Goal: Task Accomplishment & Management: Manage account settings

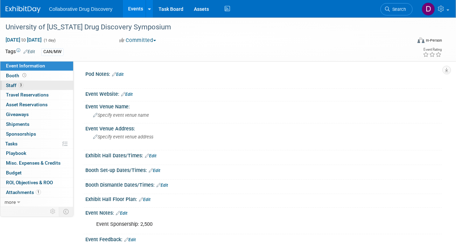
click at [20, 84] on span "3" at bounding box center [20, 85] width 5 height 5
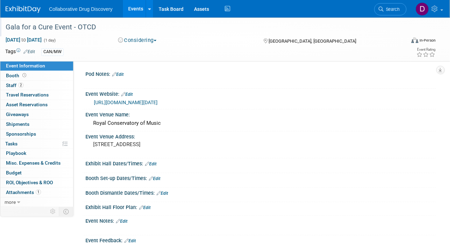
click at [79, 25] on div "Gala for a Cure Event - OTCD" at bounding box center [201, 27] width 396 height 13
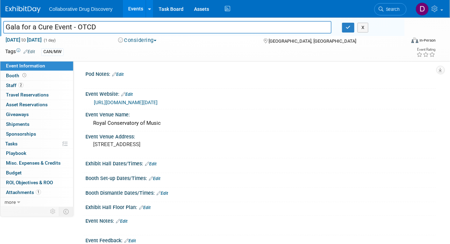
click at [79, 25] on input "Gala for a Cure Event - OTCD" at bounding box center [167, 27] width 328 height 12
click at [179, 56] on div "Tags Edit CAN/MW" at bounding box center [183, 52] width 357 height 11
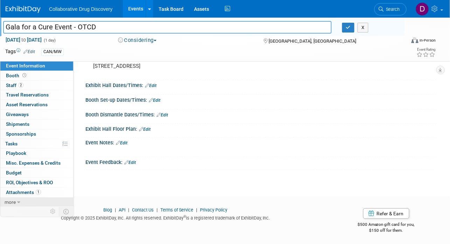
click at [36, 199] on link "more" at bounding box center [36, 202] width 73 height 9
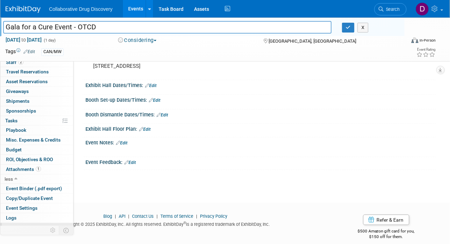
scroll to position [28, 0]
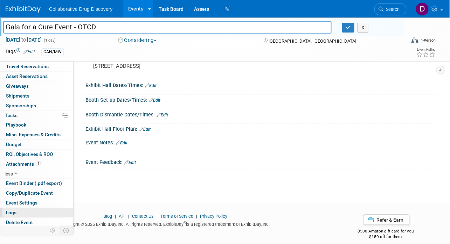
click at [27, 213] on link "Logs" at bounding box center [36, 212] width 73 height 9
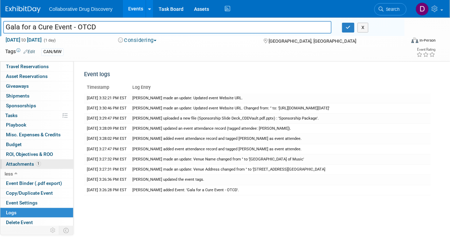
click at [24, 161] on span "Attachments 1" at bounding box center [23, 164] width 35 height 6
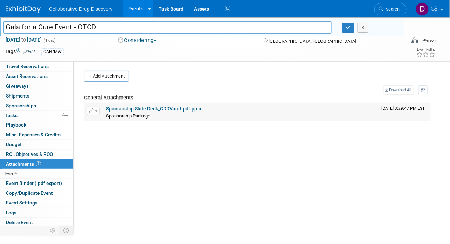
click at [143, 109] on link "Sponsorship Slide Deck_CDDVault.pdf.pptx" at bounding box center [153, 109] width 95 height 6
click at [26, 6] on img at bounding box center [23, 9] width 35 height 7
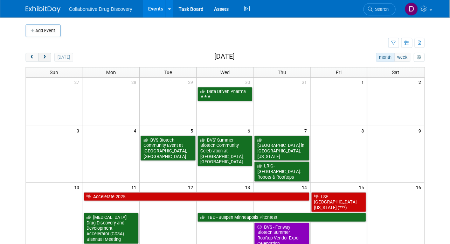
click at [43, 58] on span "next" at bounding box center [44, 57] width 5 height 5
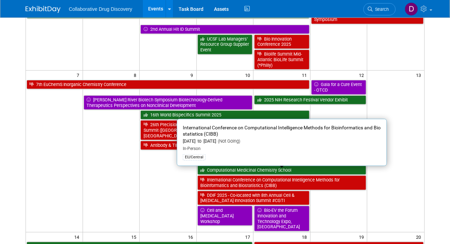
scroll to position [81, 0]
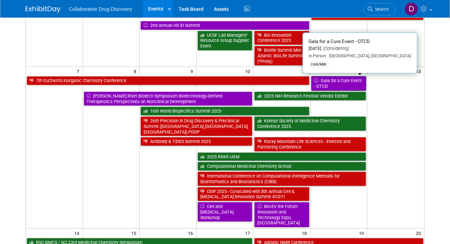
click at [331, 88] on link "Gala for a Cure Event - OTCD" at bounding box center [338, 83] width 55 height 14
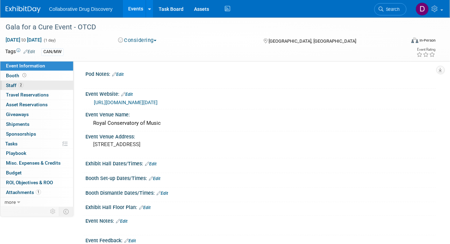
click at [26, 84] on link "2 Staff 2" at bounding box center [36, 85] width 73 height 9
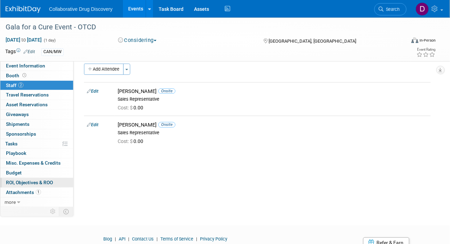
scroll to position [37, 0]
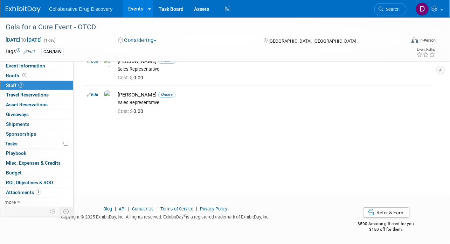
click at [29, 196] on div "1 Attachments 1 Attachments" at bounding box center [36, 193] width 73 height 10
click at [30, 193] on span "Attachments 1" at bounding box center [23, 193] width 35 height 6
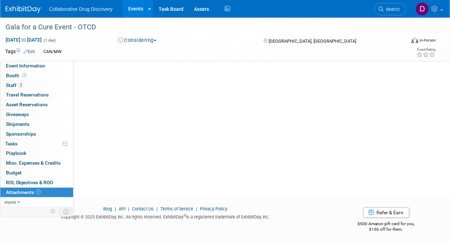
scroll to position [0, 0]
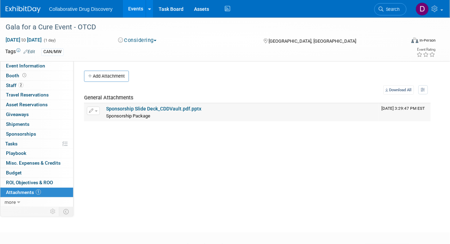
click at [123, 110] on link "Sponsorship Slide Deck_CDDVault.pdf.pptx" at bounding box center [153, 109] width 95 height 6
click at [20, 66] on span "Event Information" at bounding box center [25, 66] width 39 height 6
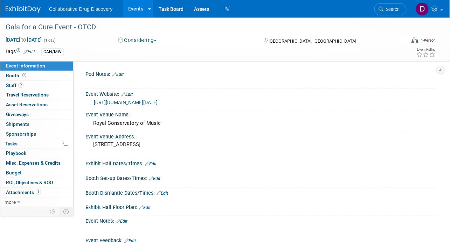
scroll to position [78, 0]
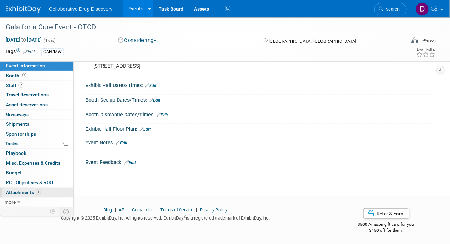
click at [35, 191] on span "Attachments 1" at bounding box center [23, 193] width 35 height 6
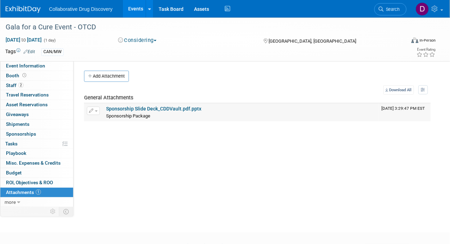
click at [159, 110] on link "Sponsorship Slide Deck_CDDVault.pdf.pptx" at bounding box center [153, 109] width 95 height 6
click at [191, 109] on link "Sponsorship Slide Deck_CDDVault.pdf.pptx" at bounding box center [153, 109] width 95 height 6
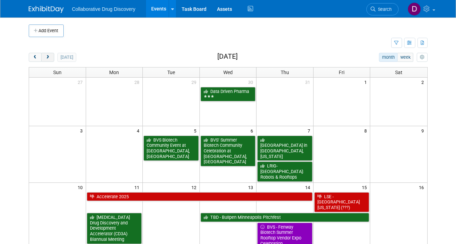
click at [48, 55] on span "next" at bounding box center [47, 57] width 5 height 5
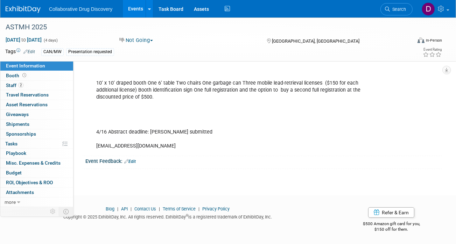
scroll to position [170, 0]
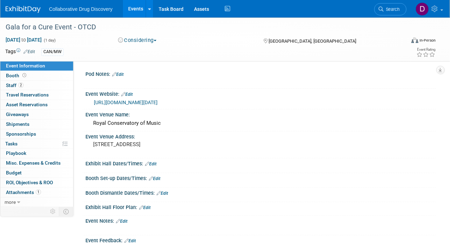
click at [155, 105] on div "[URL][DOMAIN_NAME][DATE]" at bounding box center [262, 103] width 337 height 8
click at [155, 103] on link "https://cureotcd.com/join-us-for-this-exclusive-event-on-friday-sept-12/" at bounding box center [126, 103] width 64 height 6
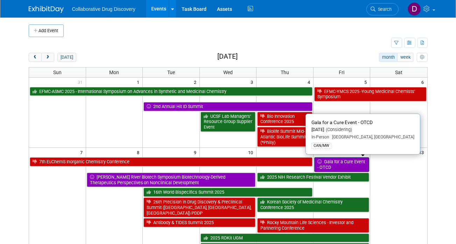
click at [342, 165] on link "Gala for a Cure Event - OTCD" at bounding box center [341, 165] width 55 height 14
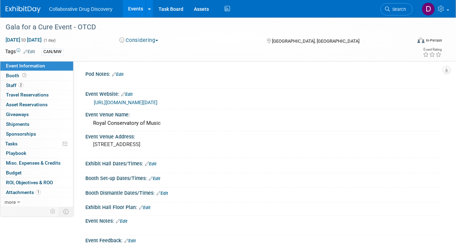
scroll to position [78, 0]
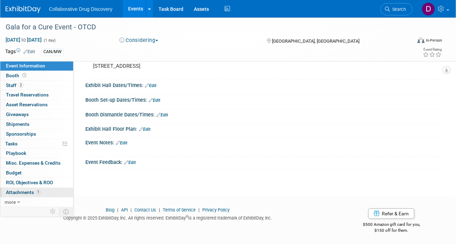
click at [30, 193] on span "Attachments 1" at bounding box center [23, 193] width 35 height 6
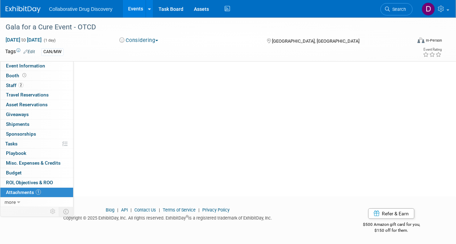
scroll to position [0, 0]
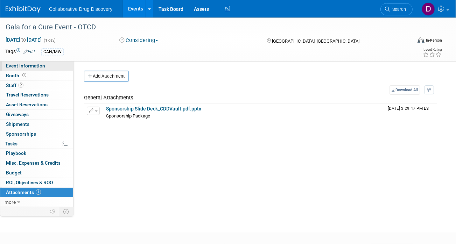
click at [36, 69] on span "Event Information" at bounding box center [25, 66] width 39 height 6
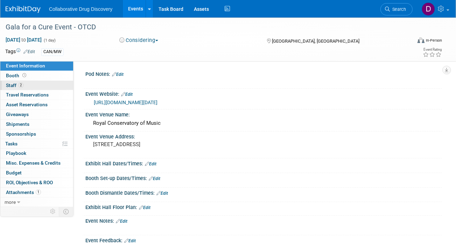
click at [51, 85] on link "2 Staff 2" at bounding box center [36, 85] width 73 height 9
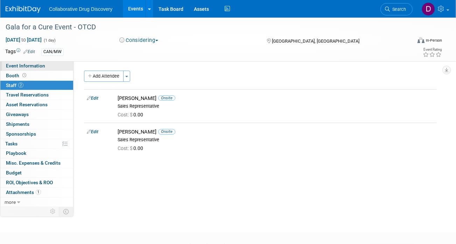
click at [51, 65] on link "Event Information" at bounding box center [36, 65] width 73 height 9
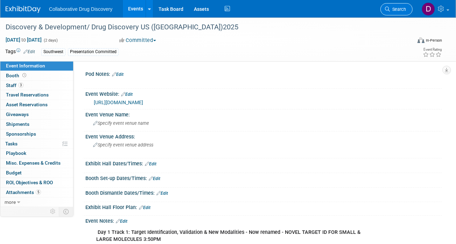
click at [402, 12] on link "Search" at bounding box center [397, 9] width 32 height 12
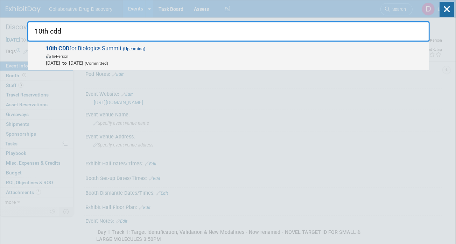
type input "10th cdd"
click at [200, 51] on span "10th CDD for Biologics Summit (Upcoming) In-Person Oct 14, 2025 to Oct 16, 2025…" at bounding box center [235, 55] width 382 height 21
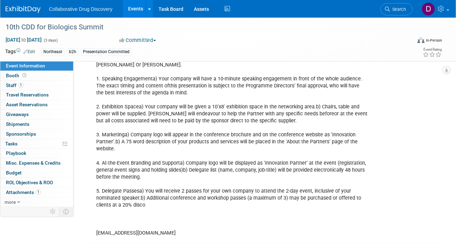
scroll to position [189, 0]
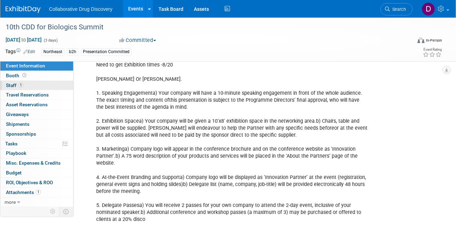
click at [40, 88] on link "1 Staff 1" at bounding box center [36, 85] width 73 height 9
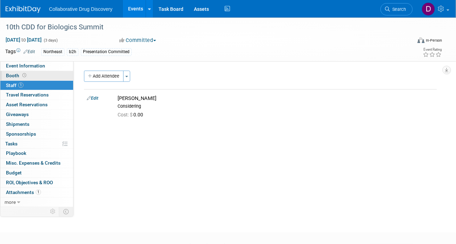
click at [34, 80] on link "Booth" at bounding box center [36, 75] width 73 height 9
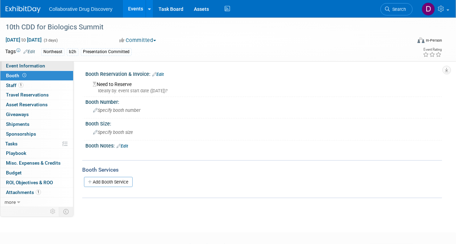
click at [51, 70] on link "Event Information" at bounding box center [36, 65] width 73 height 9
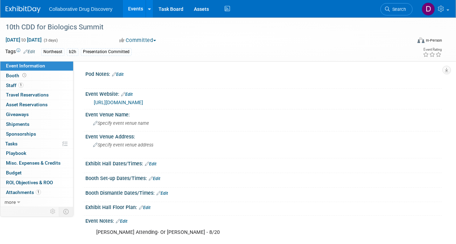
scroll to position [97, 0]
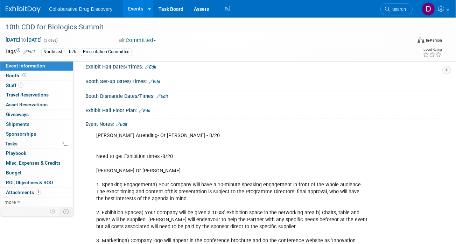
click at [124, 127] on link "Edit" at bounding box center [122, 124] width 12 height 5
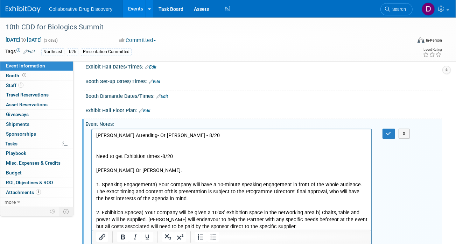
scroll to position [0, 0]
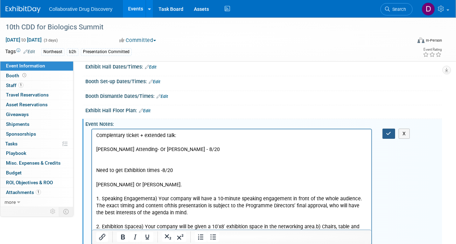
click at [383, 139] on button "button" at bounding box center [389, 134] width 13 height 10
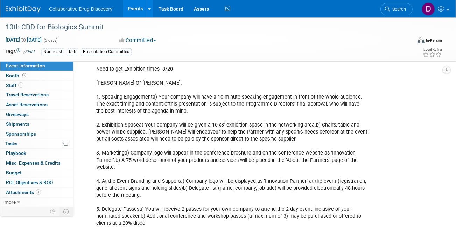
scroll to position [318, 0]
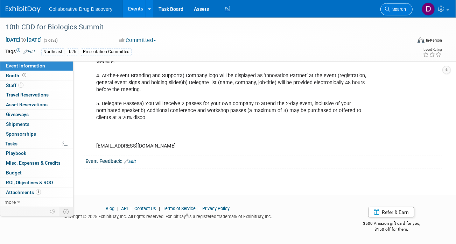
click at [403, 9] on span "Search" at bounding box center [398, 9] width 16 height 5
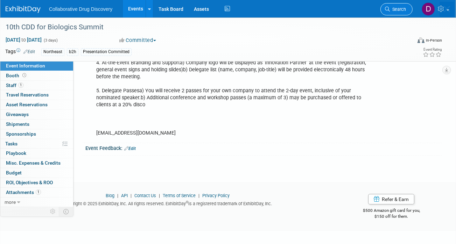
scroll to position [0, 0]
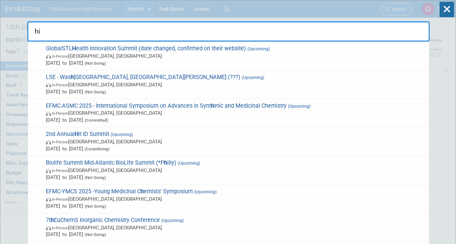
type input "hit"
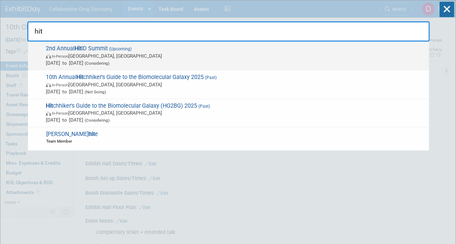
click at [240, 56] on span "In-Person Boston, MA" at bounding box center [236, 56] width 380 height 7
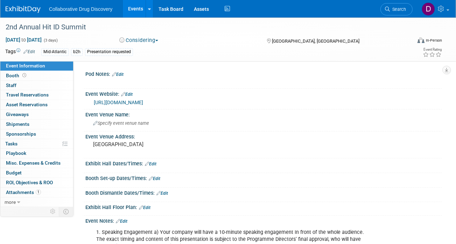
scroll to position [119, 0]
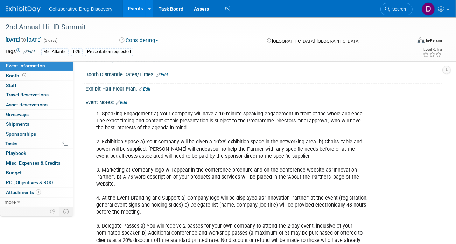
click at [126, 101] on link "Edit" at bounding box center [122, 102] width 12 height 5
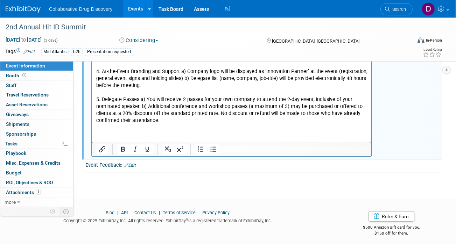
scroll to position [242, 0]
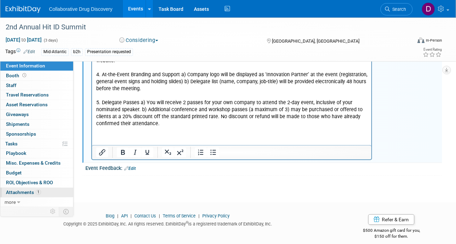
click at [41, 195] on link "1 Attachments 1" at bounding box center [36, 192] width 73 height 9
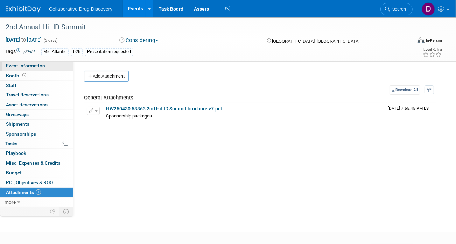
click at [34, 68] on span "Event Information" at bounding box center [25, 66] width 39 height 6
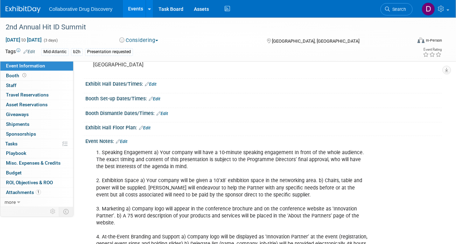
scroll to position [84, 0]
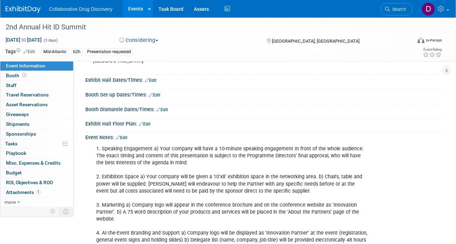
click at [124, 136] on link "Edit" at bounding box center [122, 138] width 12 height 5
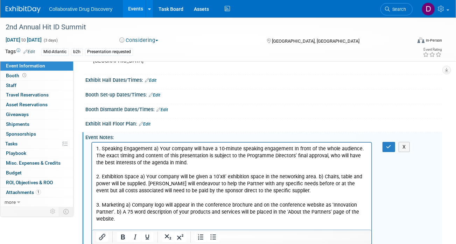
scroll to position [182, 0]
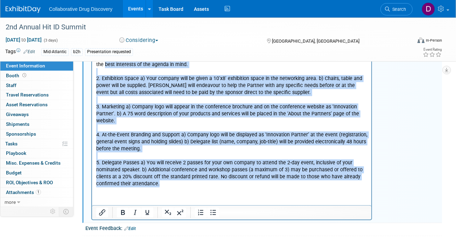
drag, startPoint x: 166, startPoint y: 184, endPoint x: 74, endPoint y: 62, distance: 153.2
click at [92, 62] on html "1. Speaking Engagement a) Your company will have a 10-minute speaking engagemen…" at bounding box center [231, 116] width 279 height 144
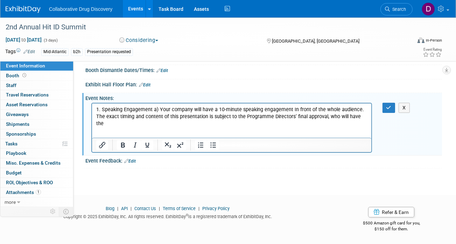
scroll to position [122, 0]
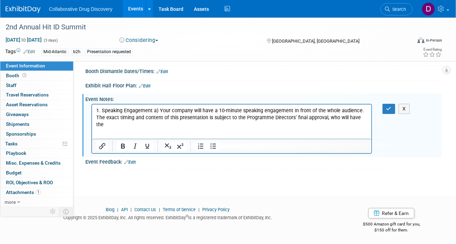
click at [194, 117] on p "1. Speaking Engagement a) Your company will have a 10-minute speaking engagemen…" at bounding box center [231, 117] width 271 height 21
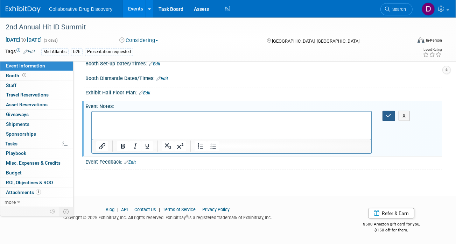
click at [387, 117] on icon "button" at bounding box center [389, 115] width 5 height 5
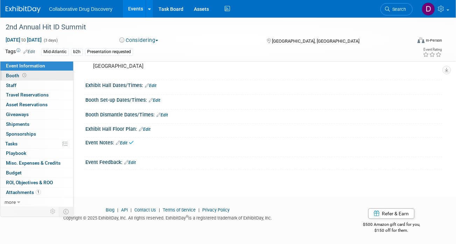
scroll to position [0, 0]
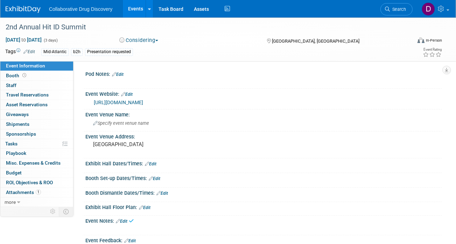
click at [44, 70] on link "Event Information" at bounding box center [36, 65] width 73 height 9
click at [49, 65] on link "Event Information" at bounding box center [36, 65] width 73 height 9
click at [399, 12] on span "Search" at bounding box center [398, 9] width 16 height 5
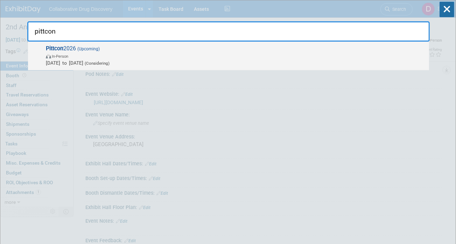
type input "pittcon"
click at [147, 42] on div "Pittcon 2026 (Upcoming) In-Person Mar 7, 2026 to Mar 11, 2026 (Considering)" at bounding box center [228, 56] width 401 height 29
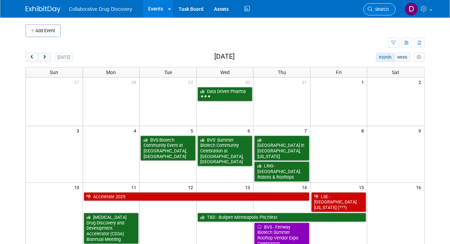
click at [383, 10] on span "Search" at bounding box center [381, 9] width 16 height 5
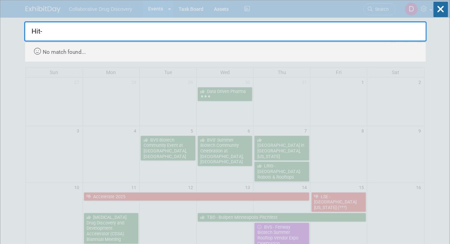
type input "Hit"
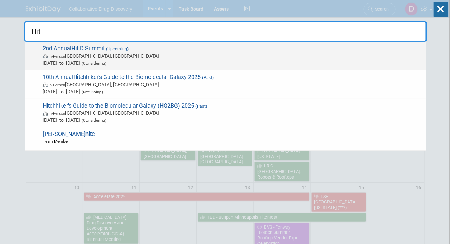
click at [176, 61] on span "[DATE] to [DATE] (Considering)" at bounding box center [233, 63] width 380 height 7
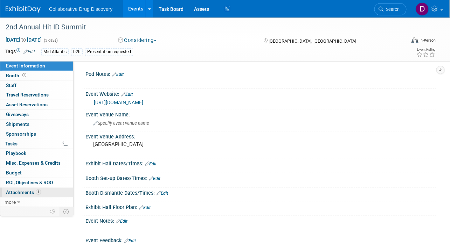
click at [31, 193] on span "Attachments 1" at bounding box center [23, 193] width 35 height 6
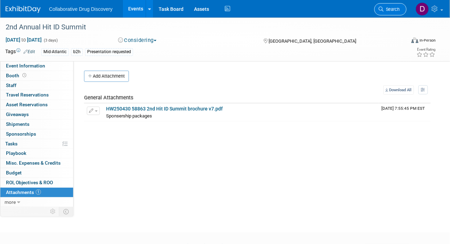
click at [384, 8] on span "Search" at bounding box center [392, 9] width 16 height 5
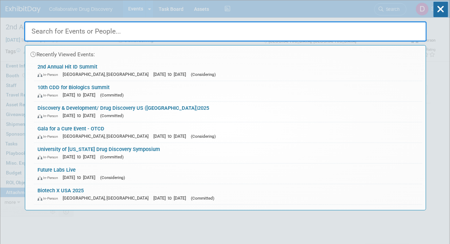
click at [28, 11] on div "Recently Viewed Events: 2nd Annual Hit ID Summit In-Person Boston, MA Sep 2, 20…" at bounding box center [225, 105] width 403 height 210
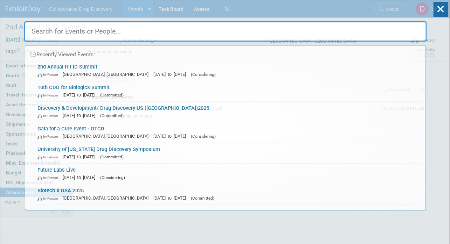
click at [28, 11] on div "Recently Viewed Events: 2nd Annual Hit ID Summit In-Person Boston, MA Sep 2, 20…" at bounding box center [225, 105] width 403 height 210
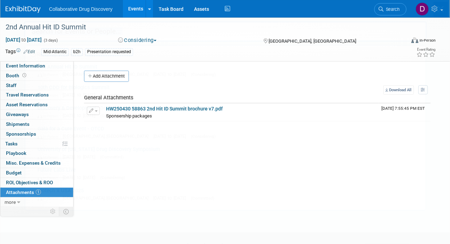
click at [28, 11] on div "Recently Viewed Events: 2nd Annual Hit ID Summit In-Person Boston, MA Sep 2, 20…" at bounding box center [225, 105] width 403 height 210
click at [24, 7] on img at bounding box center [23, 9] width 35 height 7
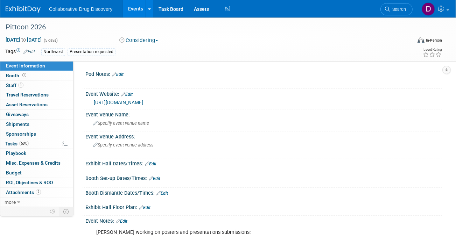
scroll to position [151, 0]
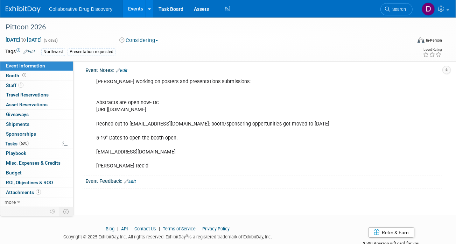
click at [125, 68] on link "Edit" at bounding box center [122, 70] width 12 height 5
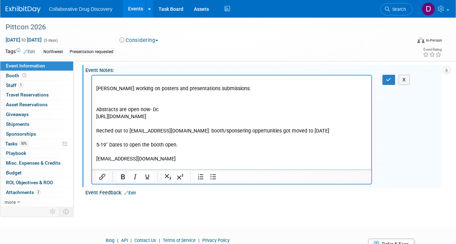
scroll to position [0, 0]
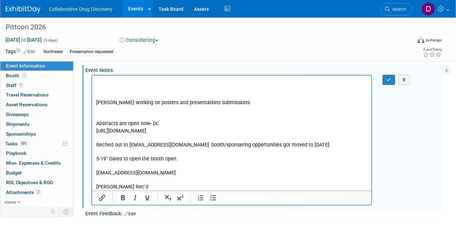
click at [124, 83] on p "Rich Text Area. Press ALT-0 for help." at bounding box center [231, 81] width 271 height 7
click at [387, 82] on button "button" at bounding box center [389, 80] width 13 height 10
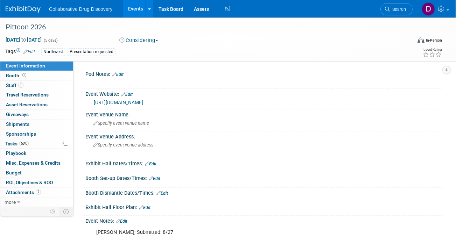
click at [34, 53] on link "Edit" at bounding box center [29, 51] width 12 height 5
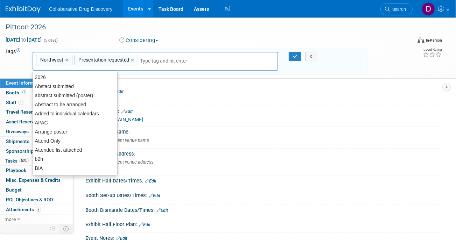
click at [163, 61] on input "text" at bounding box center [168, 60] width 56 height 7
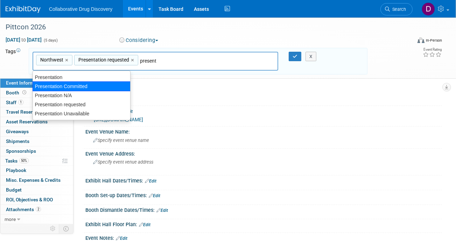
type input "present"
click at [276, 92] on div "Pod Notes: Edit" at bounding box center [263, 90] width 357 height 9
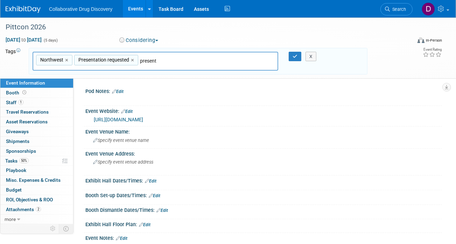
click at [248, 58] on div "Northwest,Presentation requested Northwest × Presentation requested × present" at bounding box center [156, 61] width 246 height 19
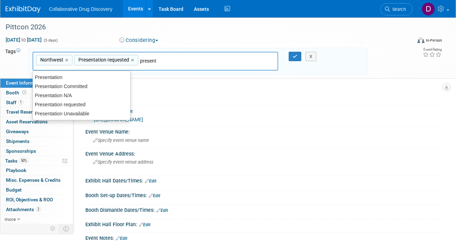
click at [157, 60] on input "present" at bounding box center [189, 60] width 98 height 7
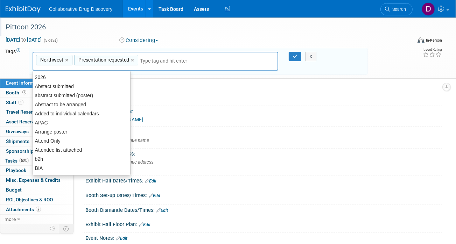
click at [225, 31] on div "Pittcon 2026" at bounding box center [204, 27] width 402 height 13
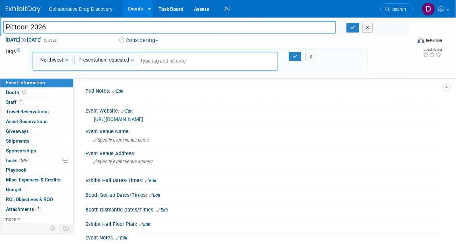
click at [299, 59] on div "X" at bounding box center [312, 57] width 28 height 10
click at [348, 29] on button "button" at bounding box center [353, 28] width 13 height 10
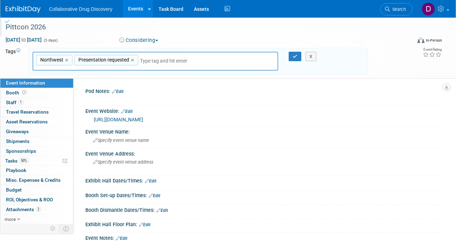
click at [285, 56] on div at bounding box center [291, 57] width 15 height 10
click at [296, 56] on icon "button" at bounding box center [295, 56] width 5 height 5
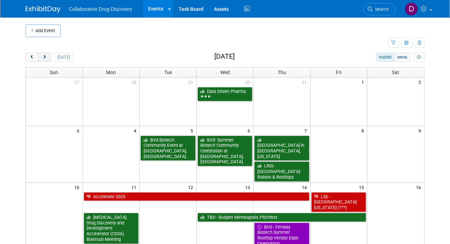
click at [42, 57] on span "next" at bounding box center [44, 57] width 5 height 5
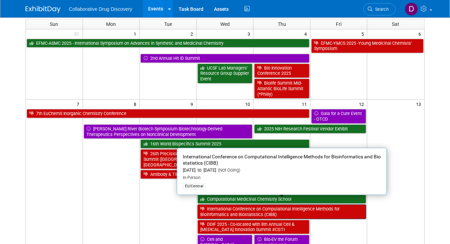
scroll to position [80, 0]
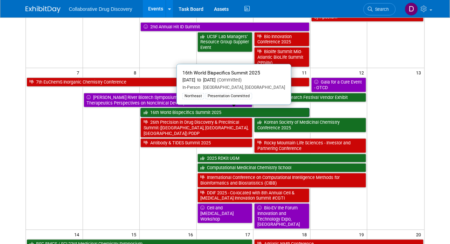
click at [203, 112] on link "16th World Bispecifics Summit 2025" at bounding box center [224, 112] width 169 height 9
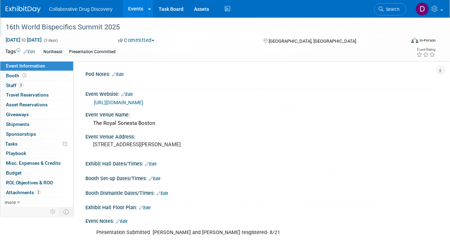
click at [78, 31] on div "16th World Bispecifics Summit 2025" at bounding box center [201, 27] width 396 height 13
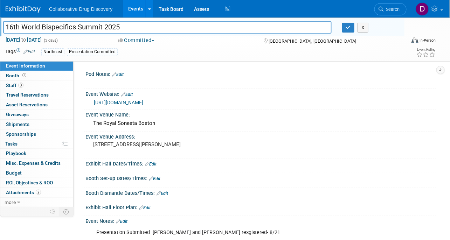
click at [78, 31] on input "16th World Bispecifics Summit 2025" at bounding box center [167, 27] width 328 height 12
click at [45, 84] on link "3 Staff 3" at bounding box center [36, 85] width 73 height 9
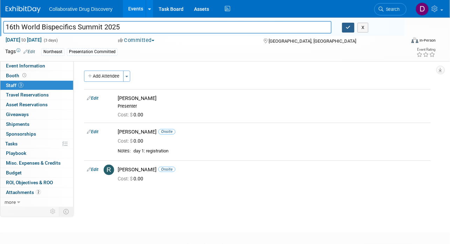
click at [348, 32] on button "button" at bounding box center [348, 28] width 13 height 10
